Goal: Task Accomplishment & Management: Complete application form

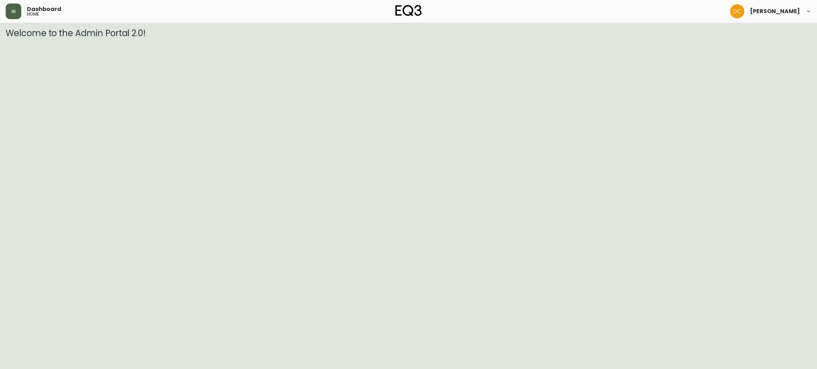
click at [17, 16] on button "button" at bounding box center [14, 12] width 16 height 16
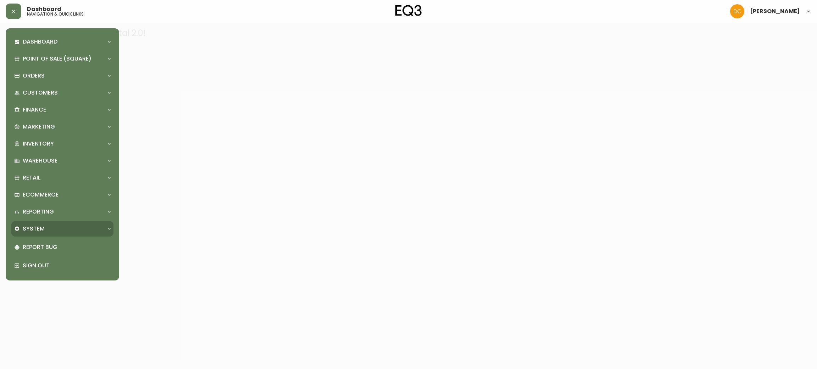
click at [58, 223] on div "System" at bounding box center [62, 229] width 102 height 16
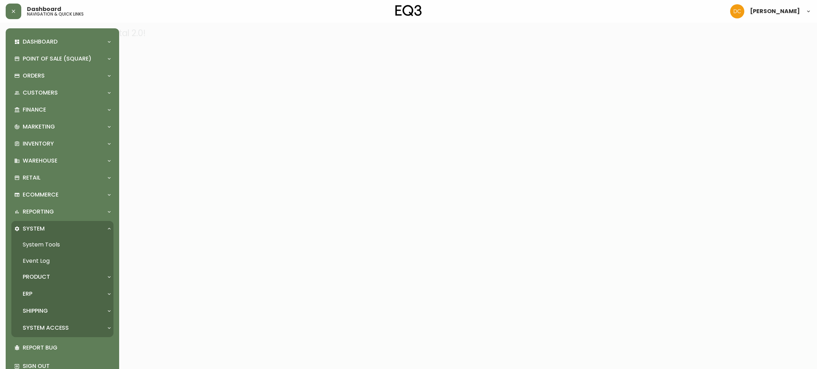
click at [42, 329] on p "System Access" at bounding box center [46, 328] width 46 height 8
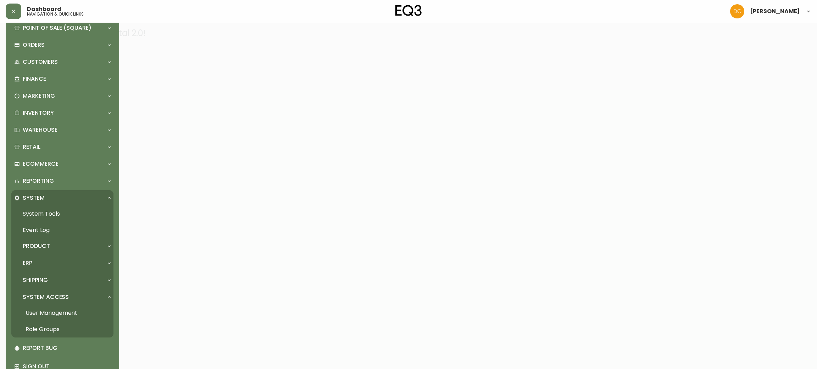
scroll to position [48, 0]
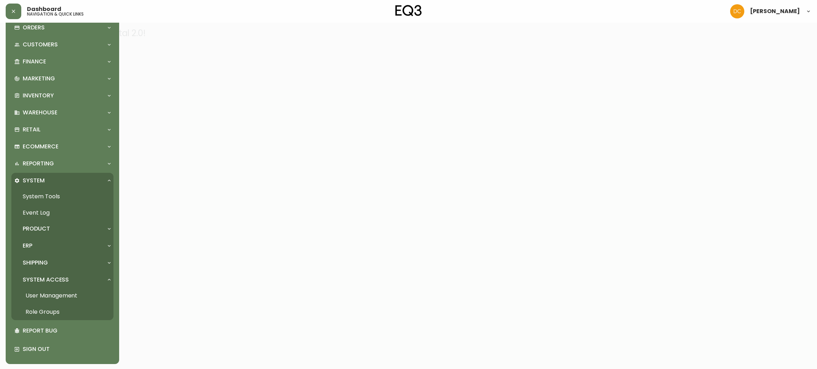
click at [65, 296] on link "User Management" at bounding box center [62, 296] width 102 height 16
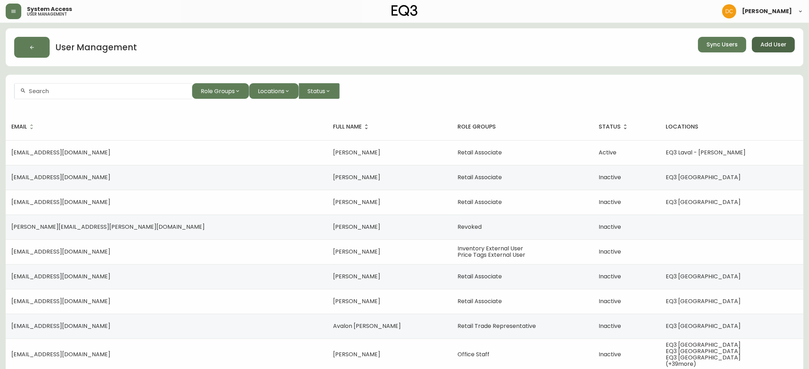
click at [781, 41] on span "Add User" at bounding box center [773, 45] width 26 height 8
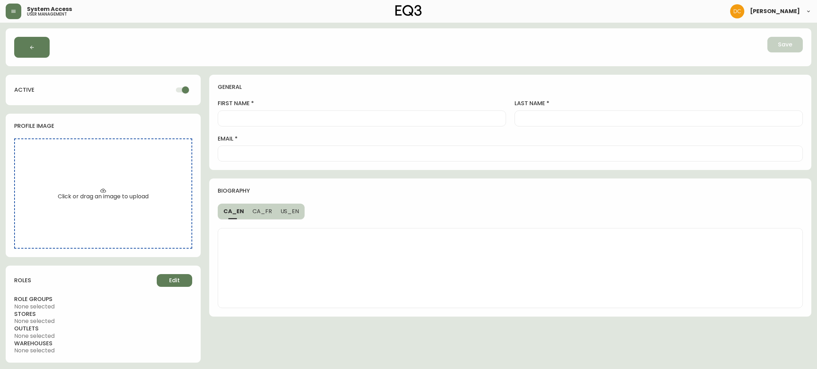
click at [278, 117] on input "first name" at bounding box center [362, 118] width 276 height 7
paste input "[PERSON_NAME]"
type input "[PERSON_NAME]"
click at [260, 160] on div at bounding box center [510, 154] width 585 height 16
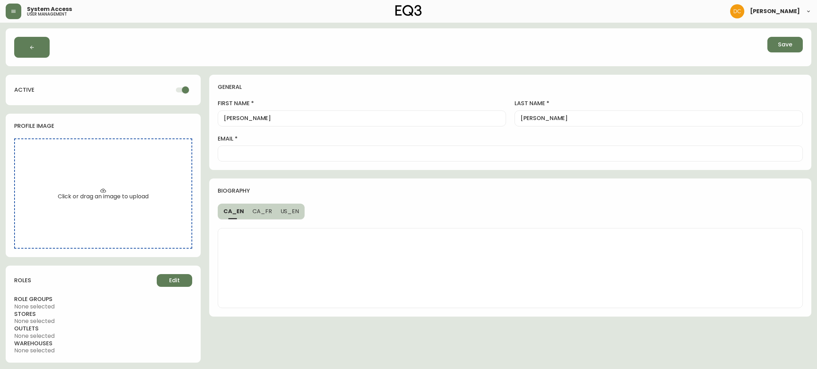
paste input "[EMAIL_ADDRESS][DOMAIN_NAME]"
type input "[EMAIL_ADDRESS][DOMAIN_NAME]"
click at [173, 279] on span "Edit" at bounding box center [174, 281] width 11 height 8
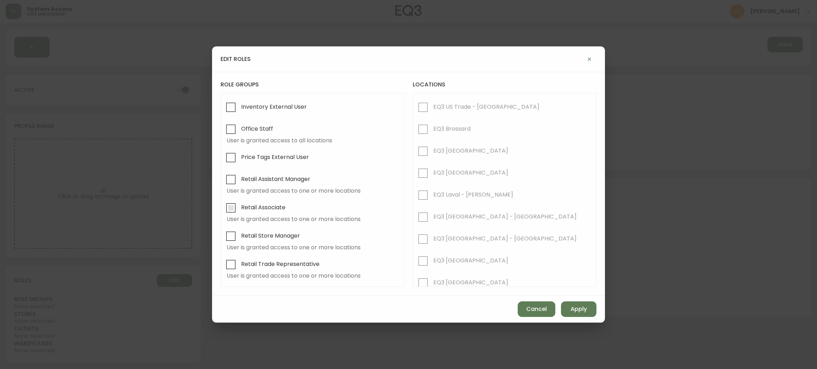
click at [278, 213] on span "Retail Associate" at bounding box center [262, 208] width 46 height 16
click at [239, 213] on input "Retail Associate" at bounding box center [231, 208] width 16 height 16
checkbox input "true"
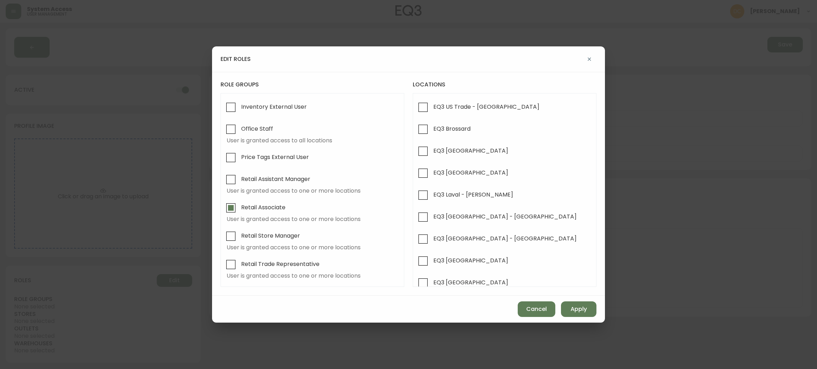
drag, startPoint x: 466, startPoint y: 216, endPoint x: 491, endPoint y: 229, distance: 27.8
click at [466, 217] on span "EQ3 [GEOGRAPHIC_DATA] - [GEOGRAPHIC_DATA]" at bounding box center [504, 216] width 143 height 7
click at [431, 217] on input "EQ3 [GEOGRAPHIC_DATA] - [GEOGRAPHIC_DATA]" at bounding box center [423, 217] width 16 height 16
checkbox input "true"
click at [590, 310] on button "Apply" at bounding box center [578, 310] width 35 height 16
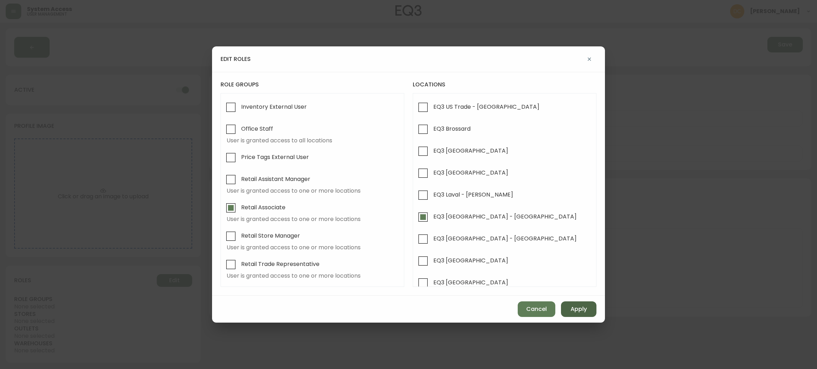
checkbox input "false"
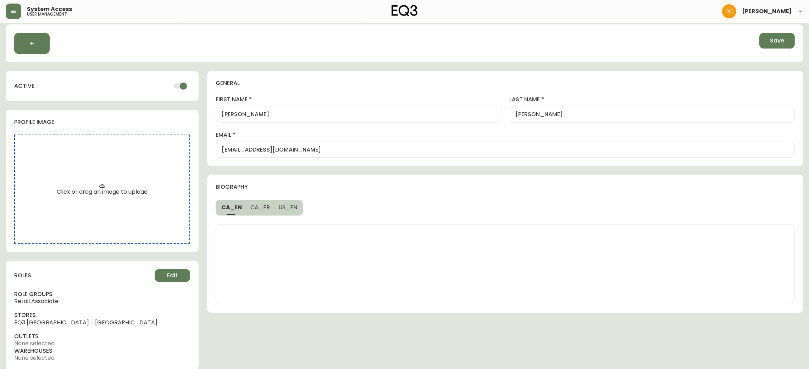
scroll to position [5, 0]
click at [322, 151] on input "[EMAIL_ADDRESS][DOMAIN_NAME]" at bounding box center [505, 148] width 567 height 7
click at [769, 40] on button "Save" at bounding box center [776, 40] width 35 height 16
